Goal: Check status

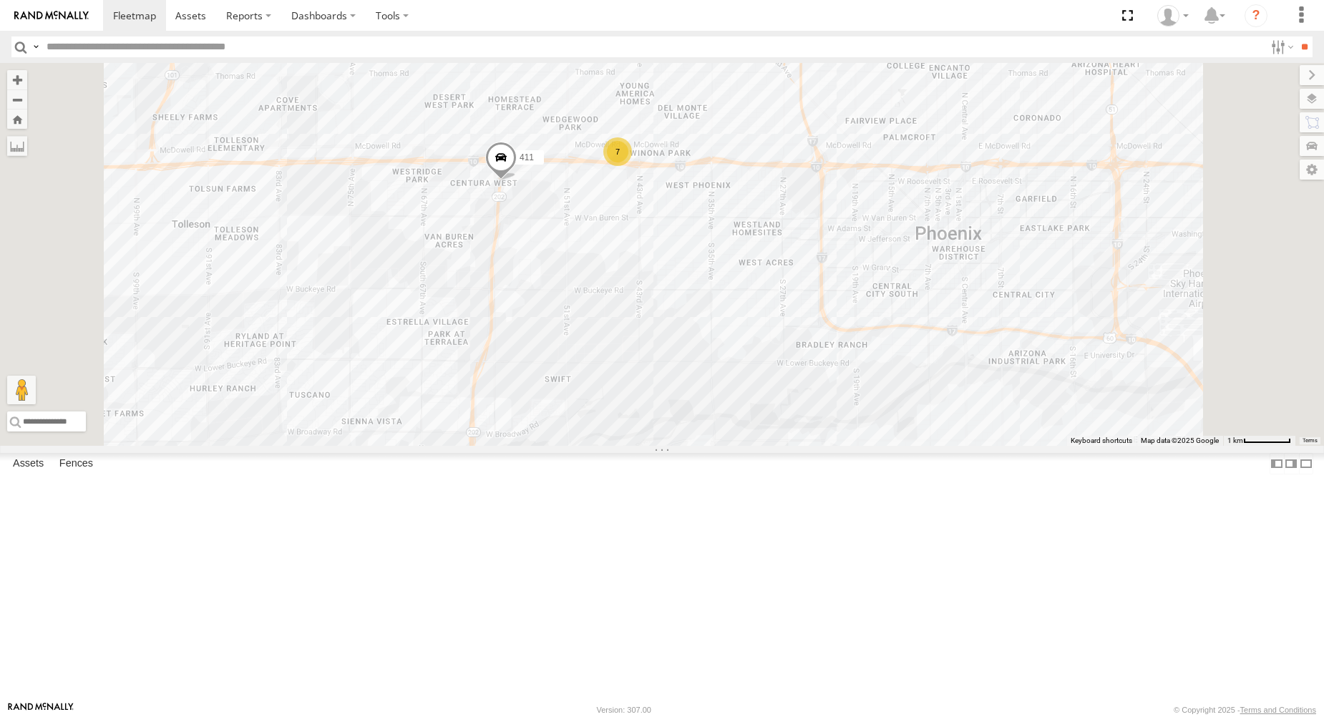
click at [0, 0] on div "324 [GEOGRAPHIC_DATA]" at bounding box center [0, 0] width 0 height 0
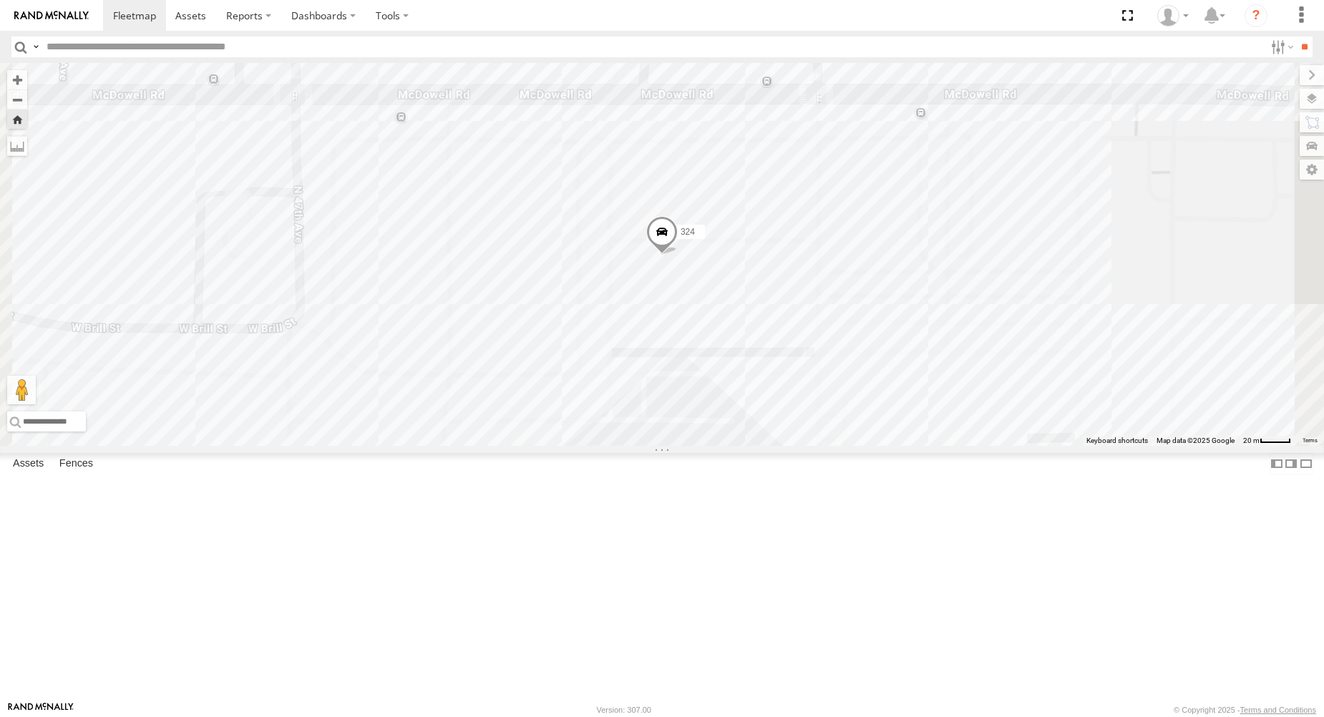
click at [657, 255] on span at bounding box center [661, 235] width 31 height 39
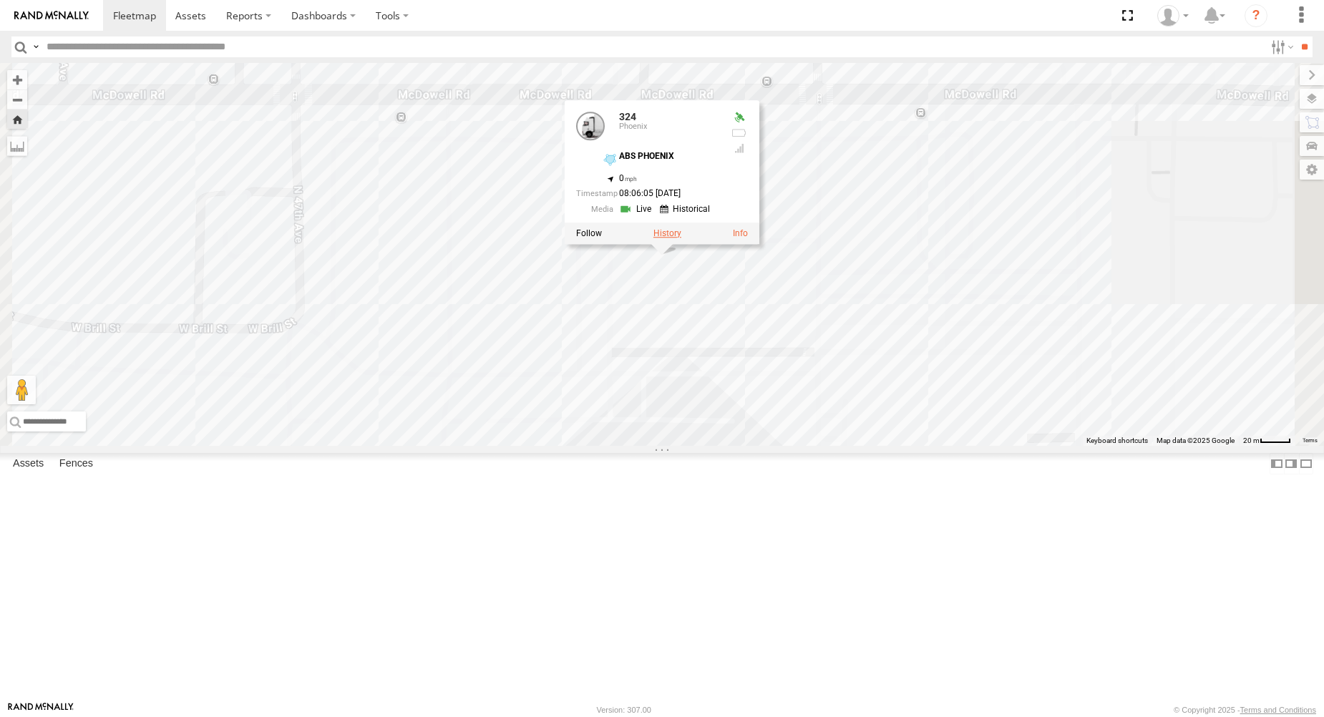
click at [657, 238] on label at bounding box center [667, 233] width 28 height 10
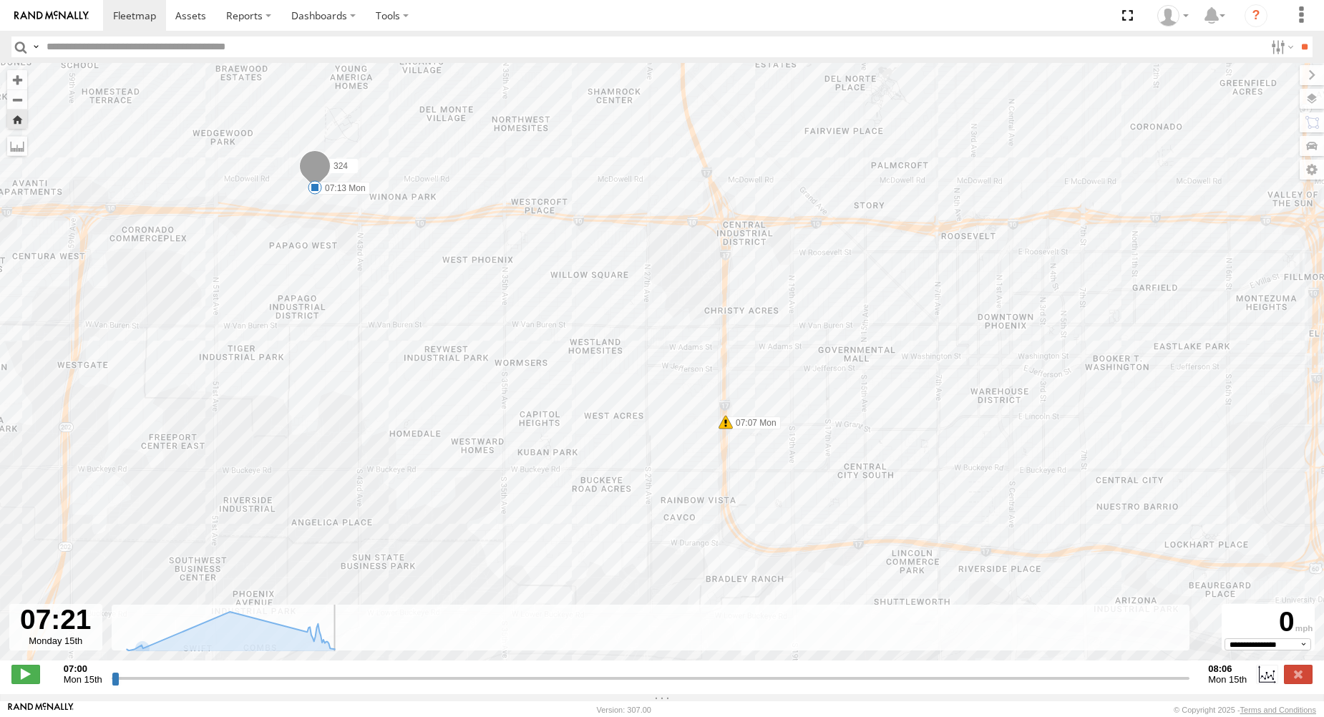
drag, startPoint x: 117, startPoint y: 686, endPoint x: 447, endPoint y: 700, distance: 330.1
type input "**********"
click at [447, 494] on input "range" at bounding box center [651, 678] width 1078 height 14
click at [135, 18] on span at bounding box center [134, 16] width 43 height 14
